Goal: Task Accomplishment & Management: Manage account settings

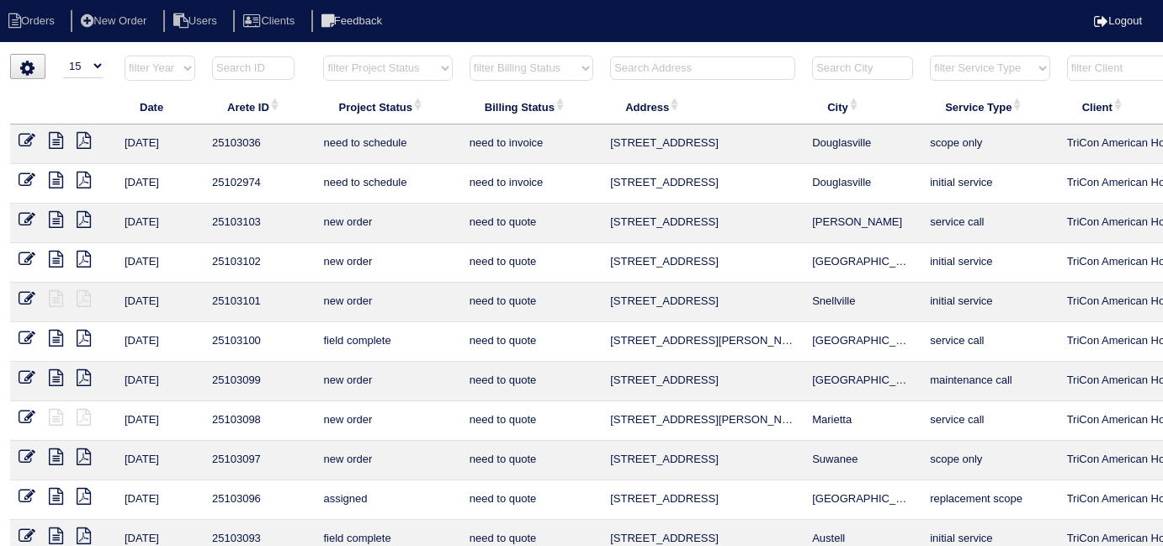
select select "15"
click at [682, 60] on input "text" at bounding box center [702, 68] width 185 height 24
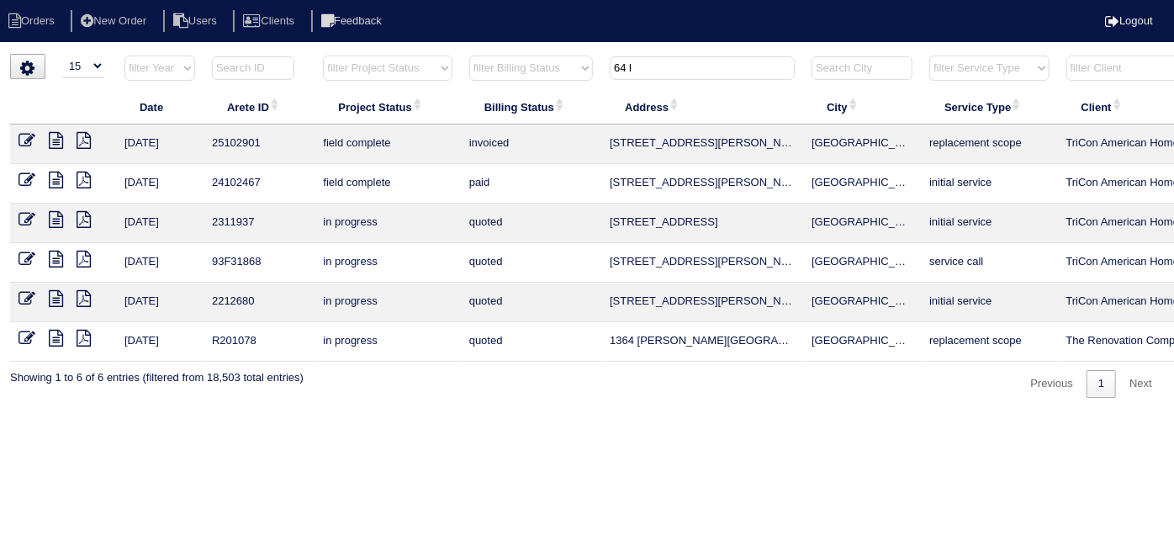
type input "64 l"
click at [56, 140] on icon at bounding box center [56, 140] width 14 height 17
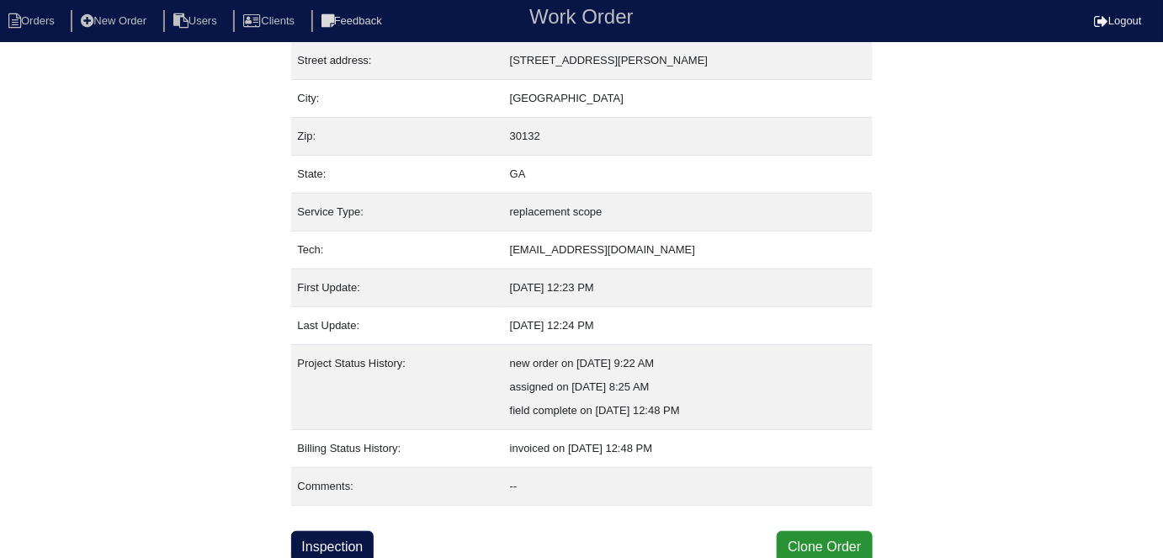
scroll to position [88, 0]
click at [362, 545] on link "Inspection" at bounding box center [332, 546] width 83 height 32
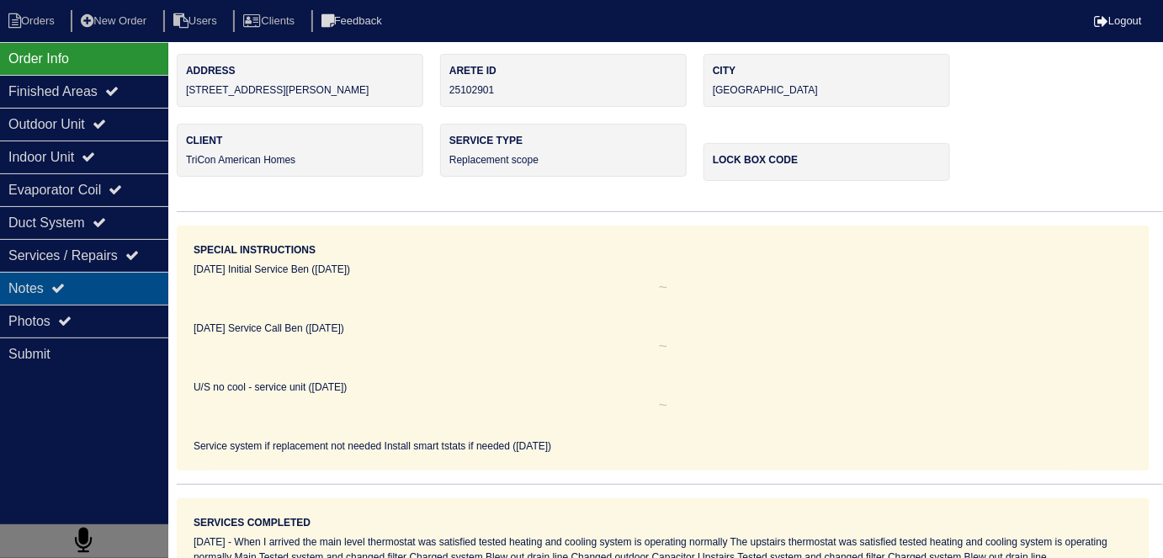
click at [78, 277] on div "Notes" at bounding box center [84, 288] width 168 height 33
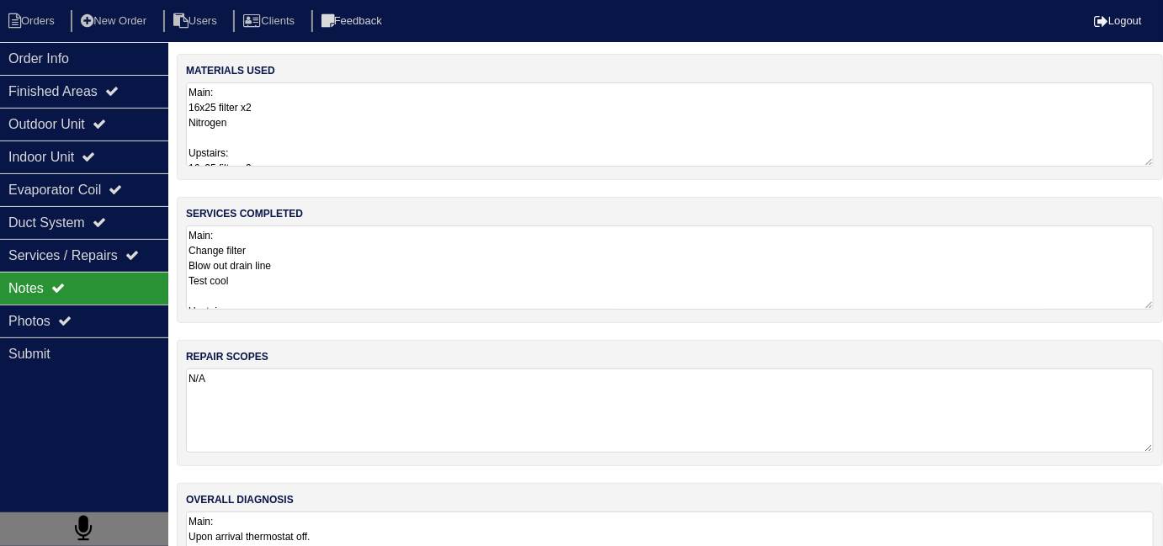
click at [363, 256] on textarea "Main: Change filter Blow out drain line Test cool Upstairs: Change filter Blow …" at bounding box center [669, 267] width 967 height 84
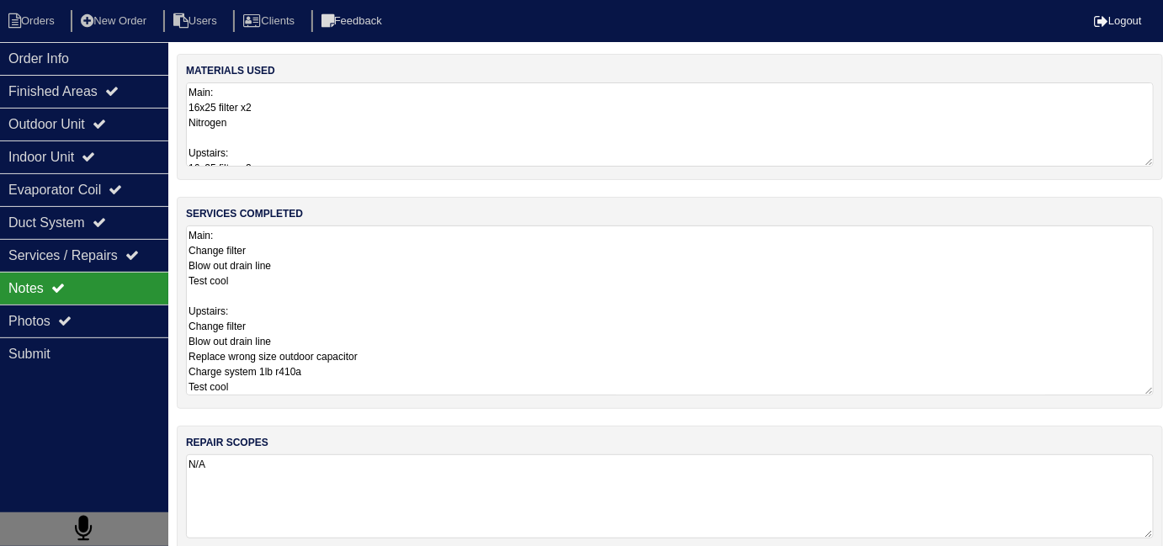
click at [262, 140] on textarea "Main: 16x25 filter x2 Nitrogen Upstairs: 16x25 filter x2 Nitrogen R410a-1lb 40+…" at bounding box center [669, 124] width 967 height 84
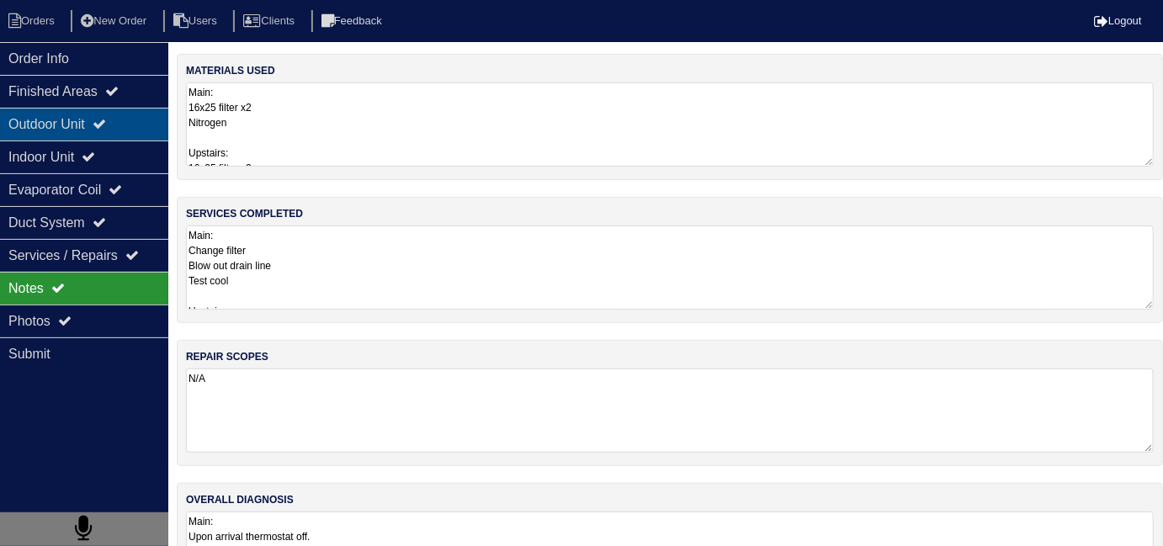
click at [71, 128] on div "Outdoor Unit" at bounding box center [84, 124] width 168 height 33
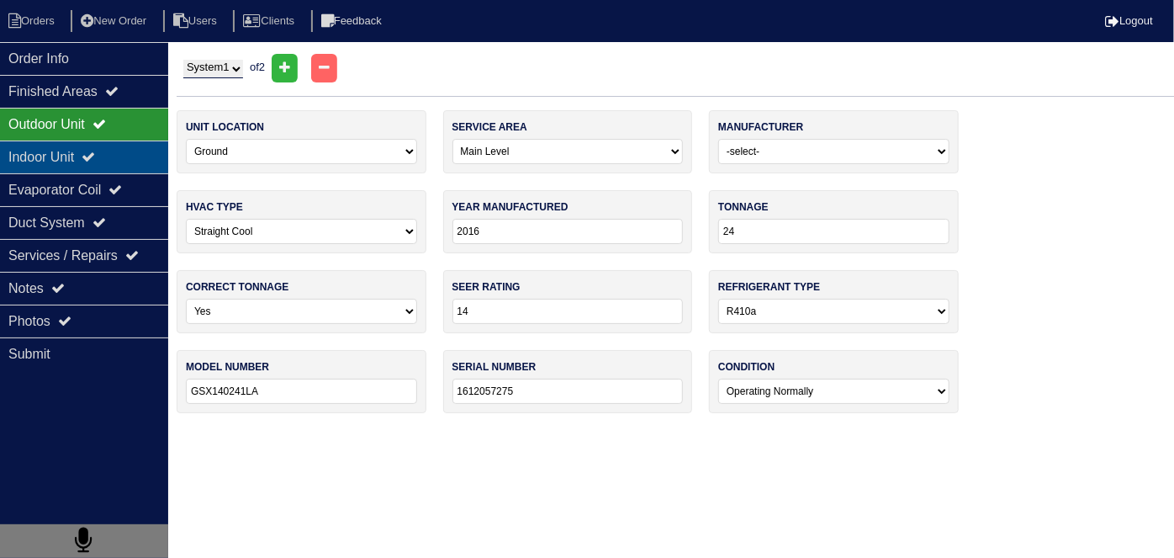
click at [69, 141] on div "Indoor Unit" at bounding box center [84, 156] width 168 height 33
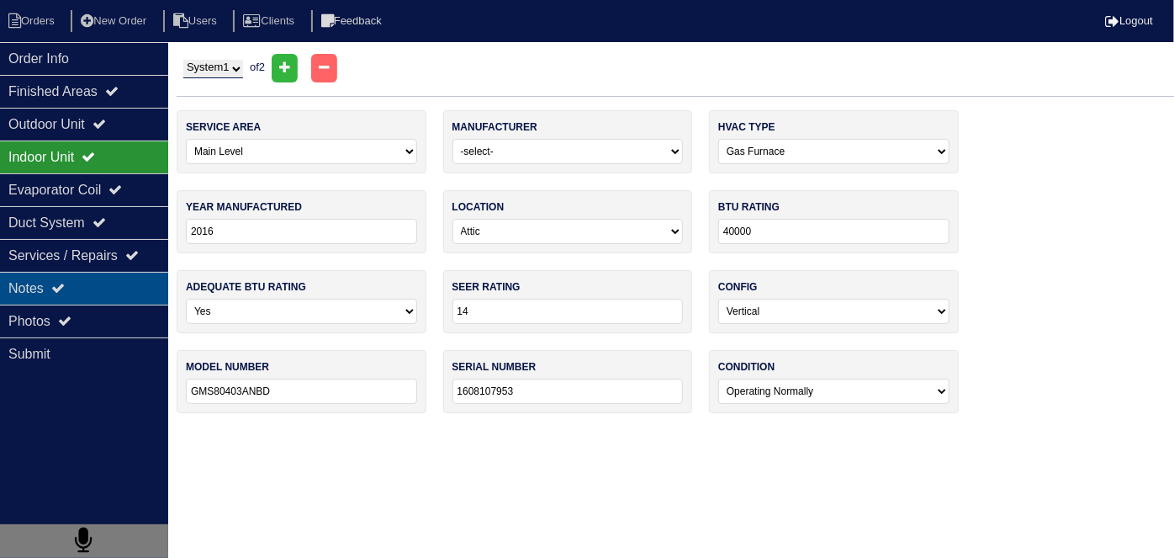
click at [87, 278] on div "Notes" at bounding box center [84, 288] width 168 height 33
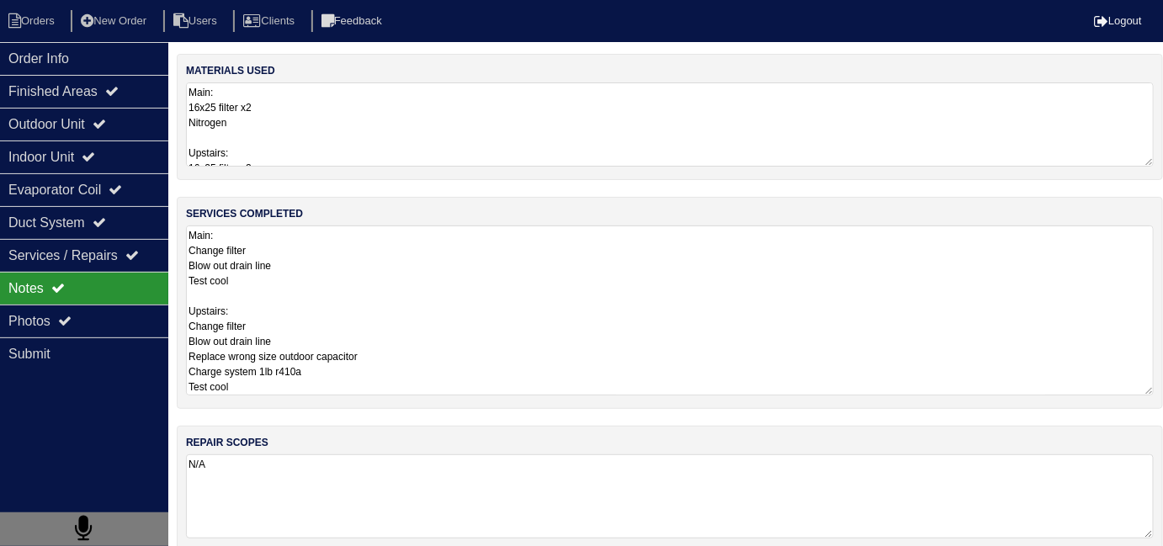
click at [460, 279] on textarea "Main: Change filter Blow out drain line Test cool Upstairs: Change filter Blow …" at bounding box center [669, 310] width 967 height 170
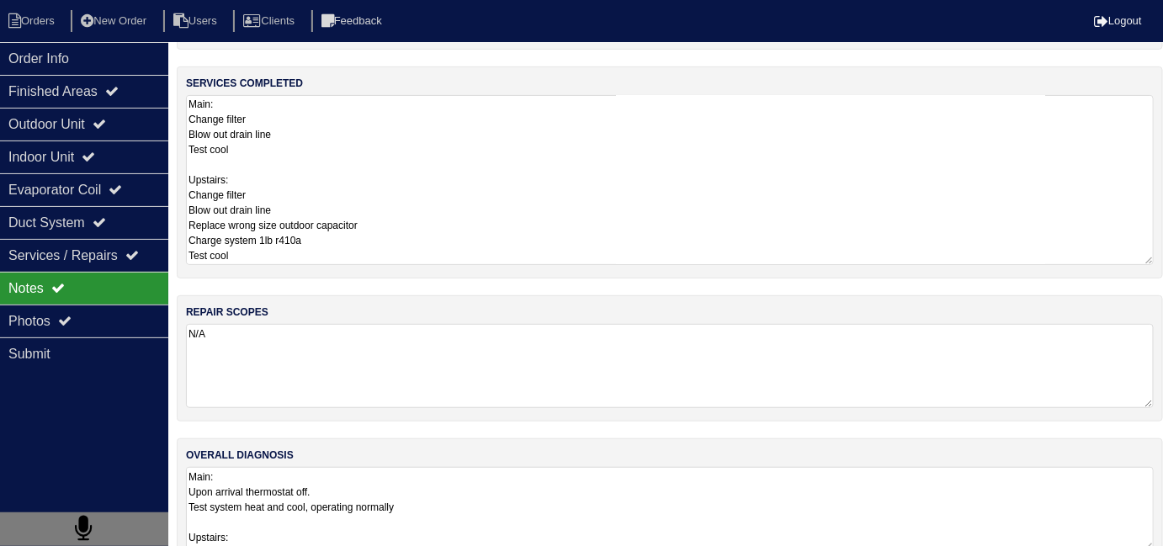
scroll to position [161, 0]
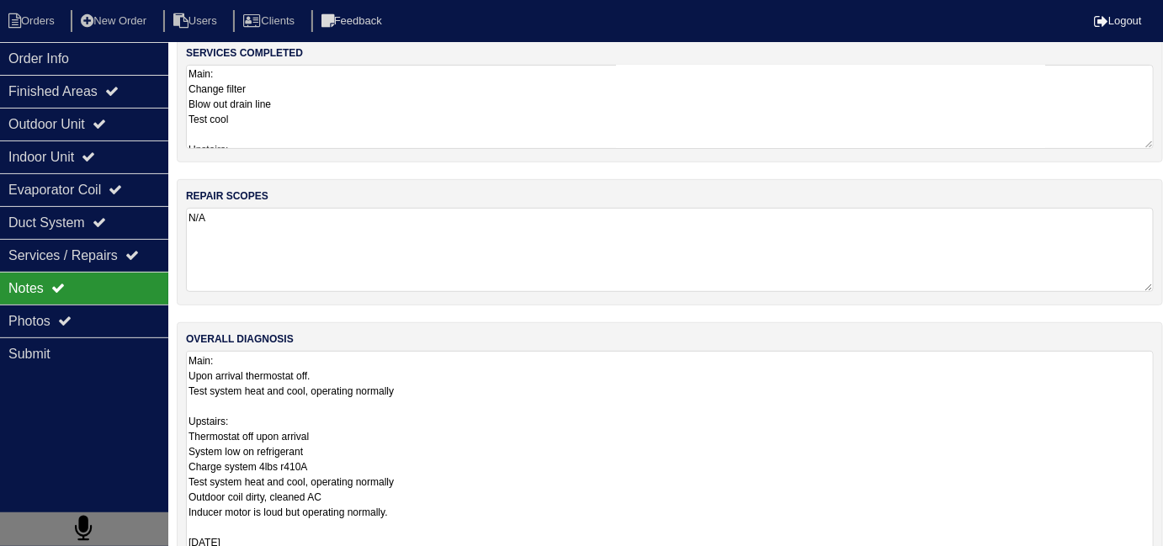
click at [610, 475] on textarea "Main: Upon arrival thermostat off. Test system heat and cool, operating normall…" at bounding box center [669, 527] width 967 height 352
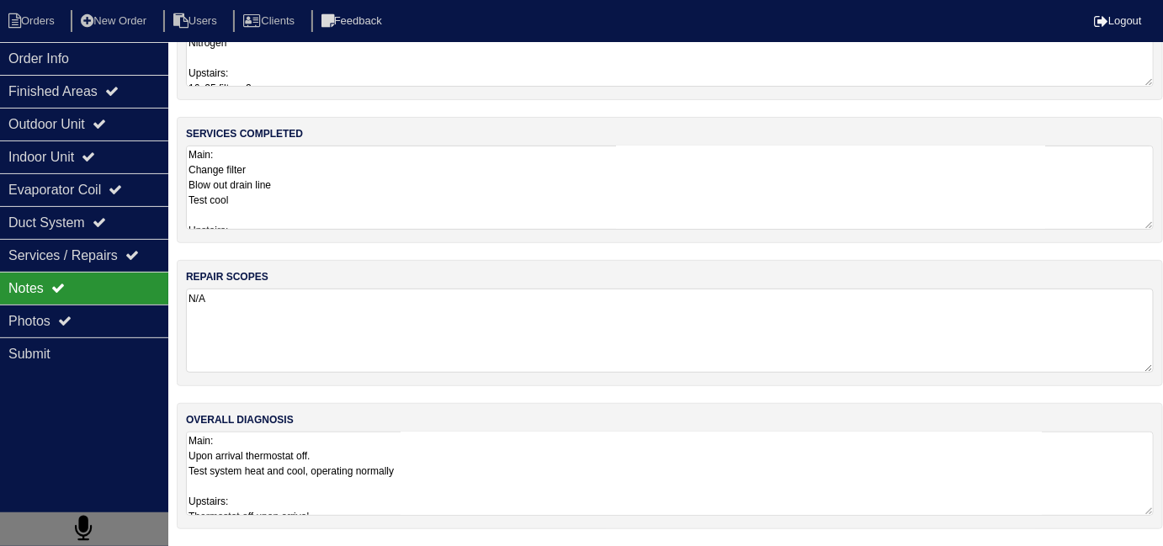
scroll to position [75, 0]
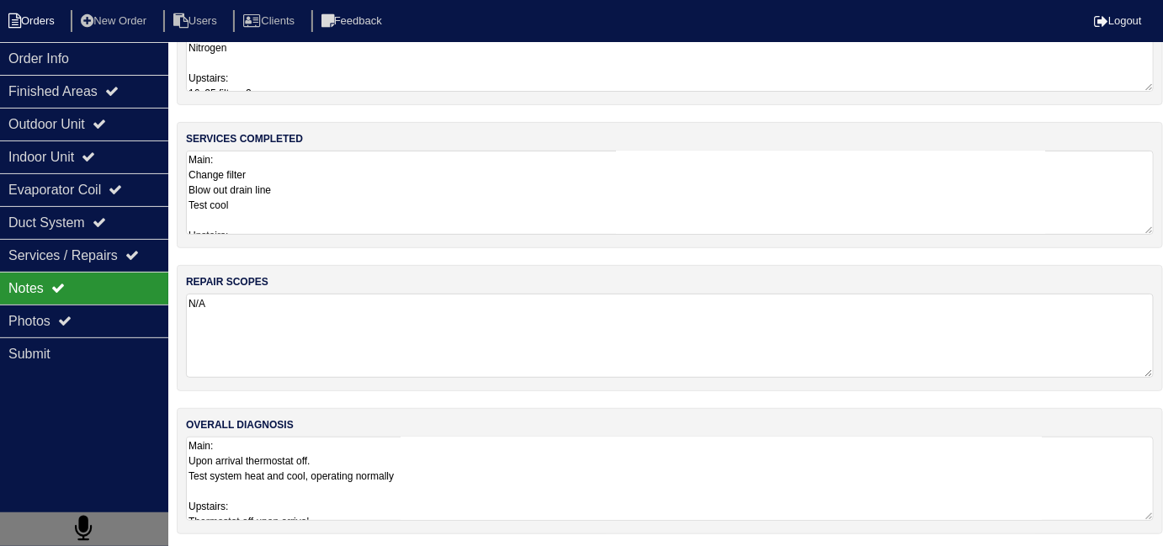
click at [53, 12] on li "Orders" at bounding box center [34, 21] width 68 height 23
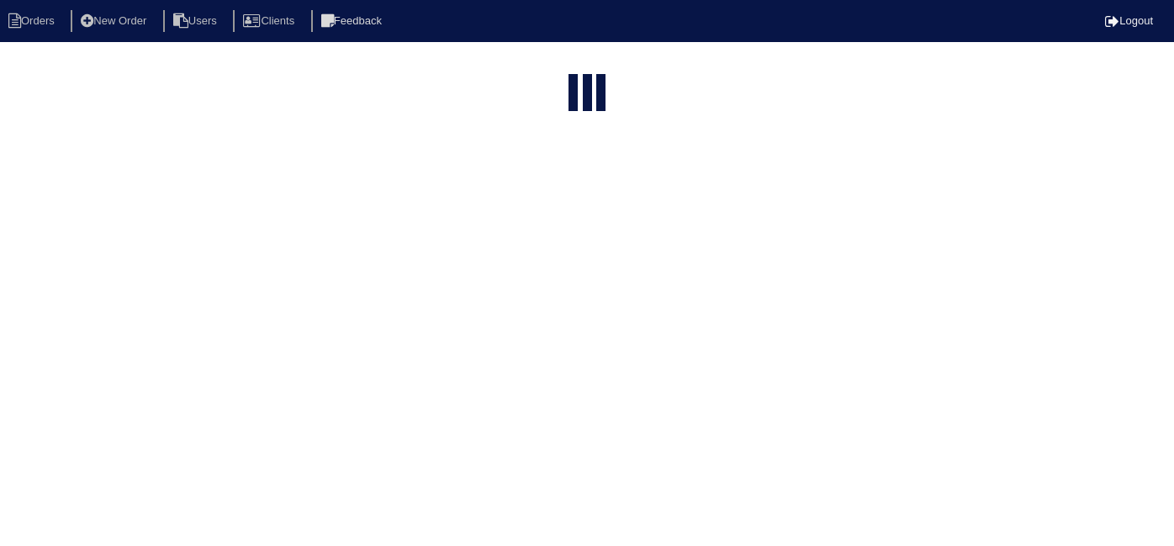
select select "15"
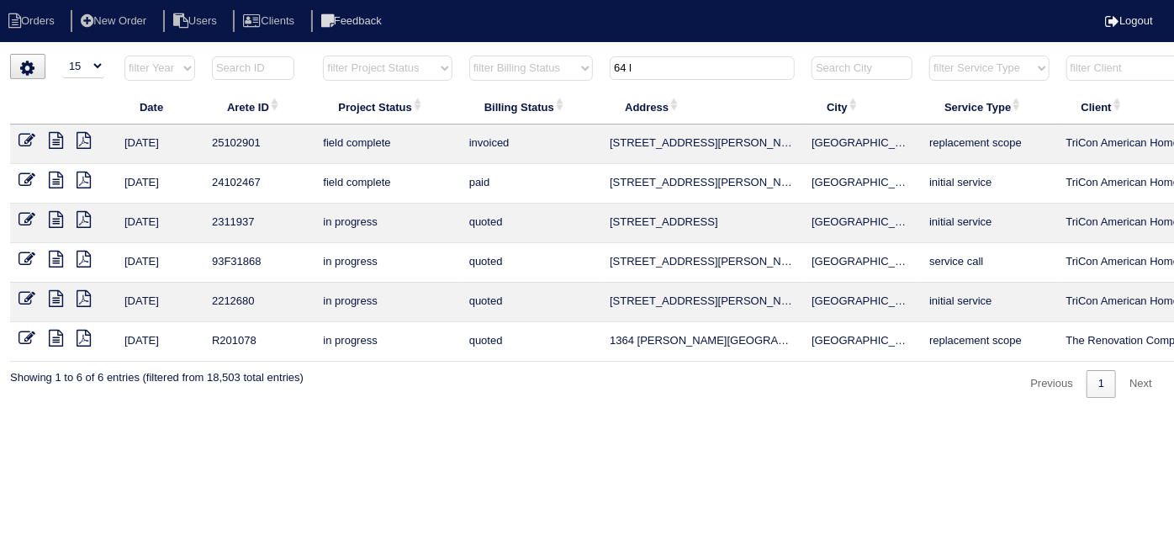
drag, startPoint x: 663, startPoint y: 82, endPoint x: 649, endPoint y: 77, distance: 15.2
click at [649, 77] on th "64 l" at bounding box center [702, 72] width 202 height 34
click at [625, 66] on input "64 l" at bounding box center [702, 68] width 185 height 24
type input "6"
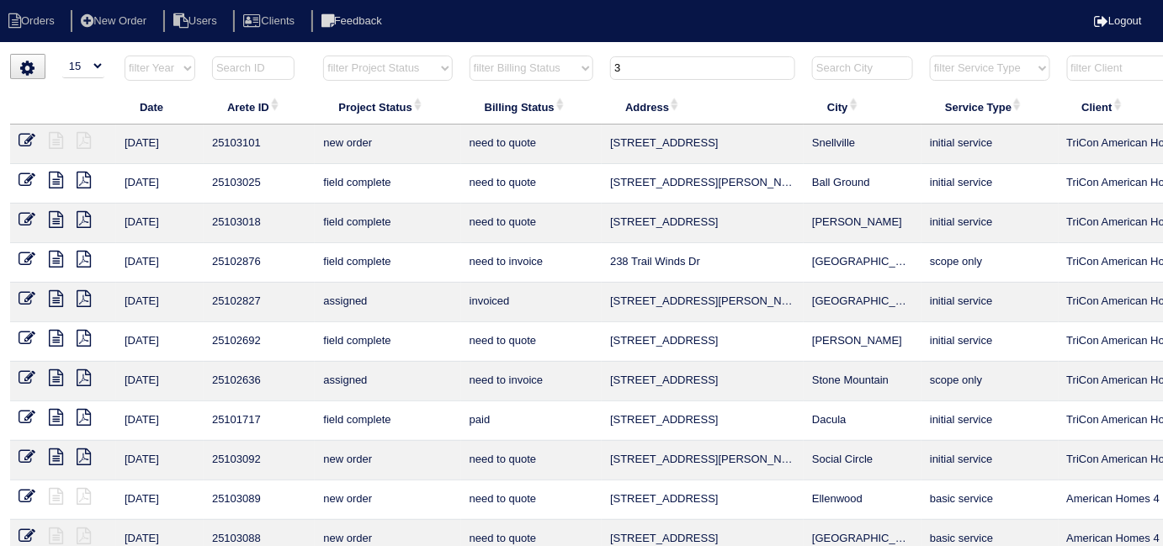
click at [624, 66] on input "3" at bounding box center [702, 68] width 185 height 24
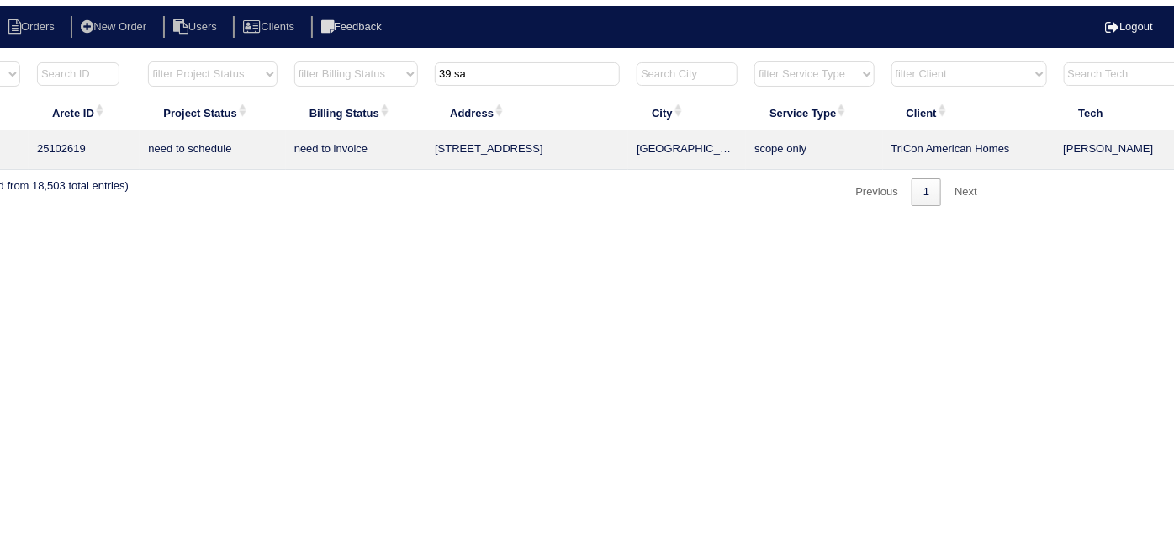
scroll to position [0, 293]
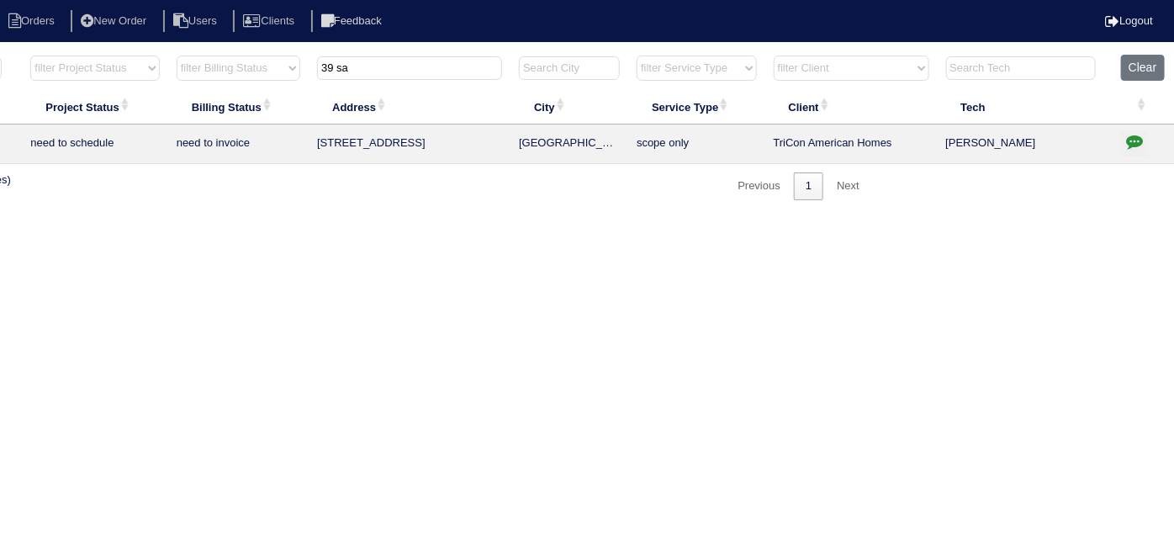
type input "39 sa"
click at [1139, 137] on icon "button" at bounding box center [1134, 141] width 17 height 17
type textarea "8/6/25 - Replacement / Replace Zoning approved - Sent to Dan, Payton, Reeca - K…"
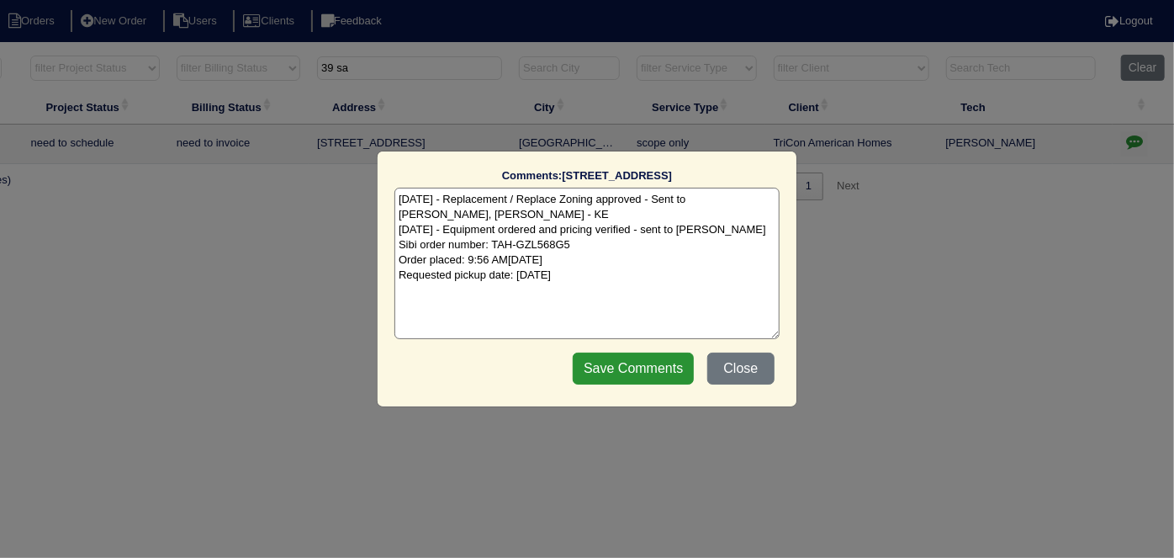
click at [651, 283] on textarea "8/6/25 - Replacement / Replace Zoning approved - Sent to Dan, Payton, Reeca - K…" at bounding box center [587, 263] width 385 height 151
